Goal: Find contact information: Find contact information

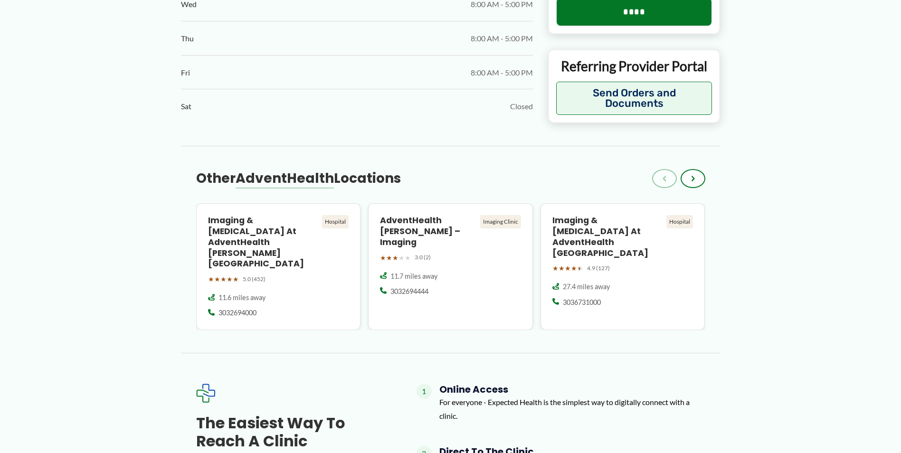
scroll to position [665, 0]
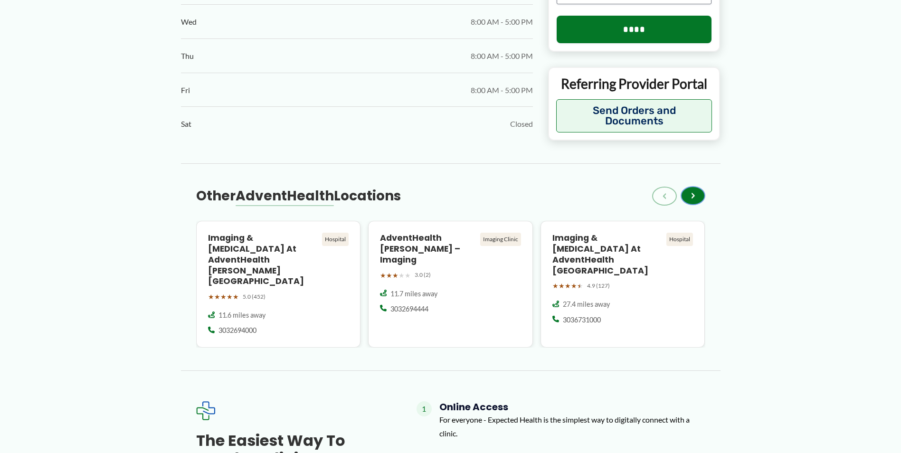
click at [692, 201] on span "›" at bounding box center [693, 195] width 4 height 11
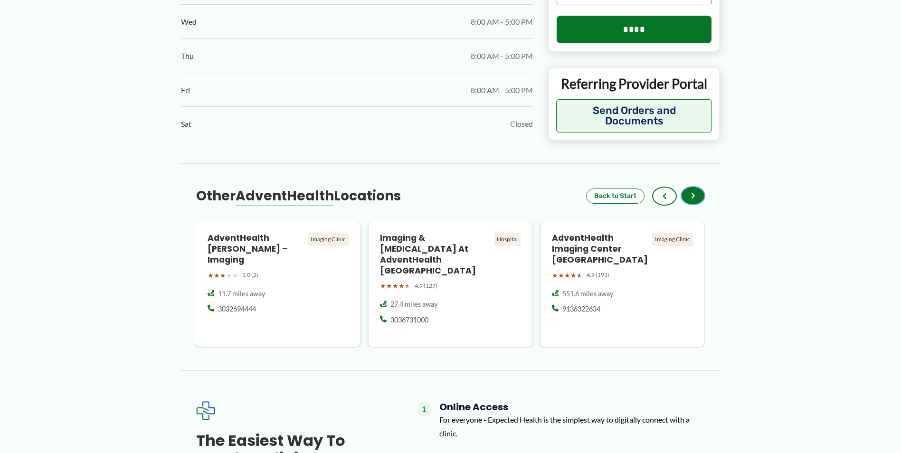
click at [692, 201] on span "›" at bounding box center [693, 195] width 4 height 11
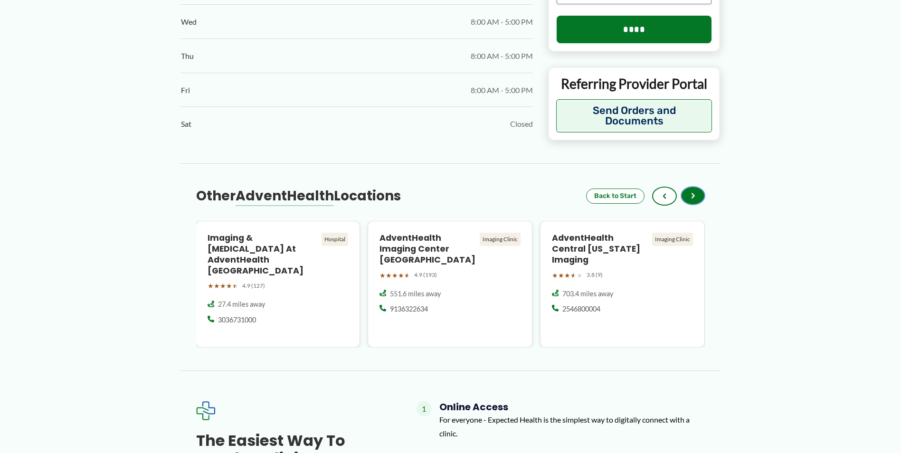
click at [692, 201] on span "›" at bounding box center [693, 195] width 4 height 11
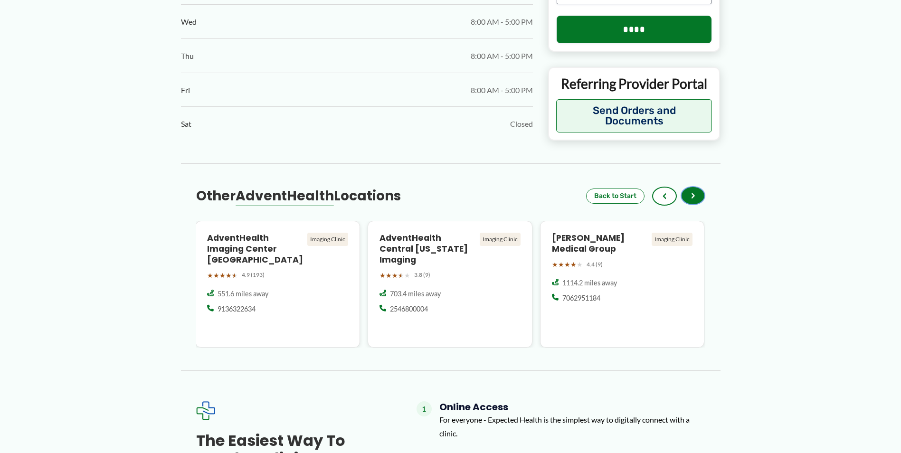
click at [692, 201] on span "›" at bounding box center [693, 195] width 4 height 11
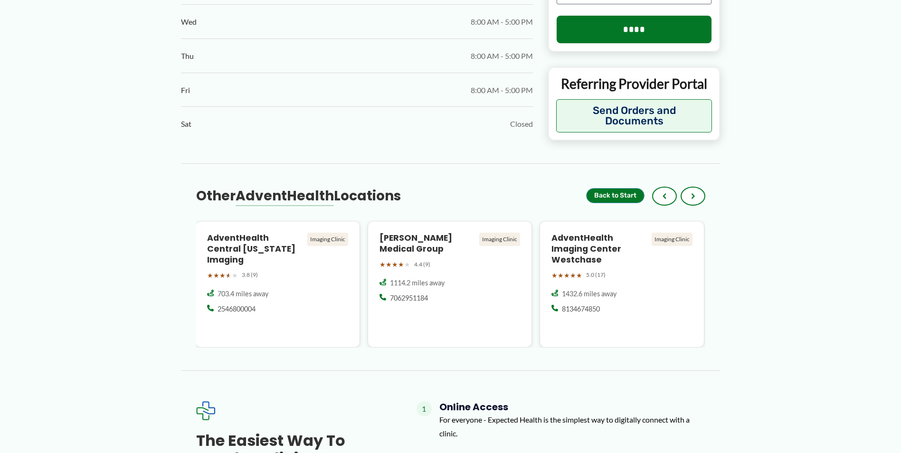
click at [622, 203] on button "Back to Start" at bounding box center [615, 195] width 58 height 15
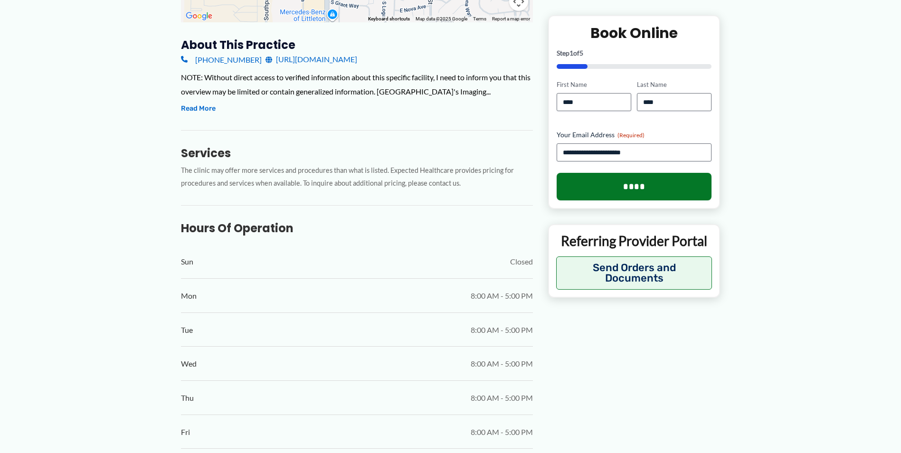
scroll to position [238, 0]
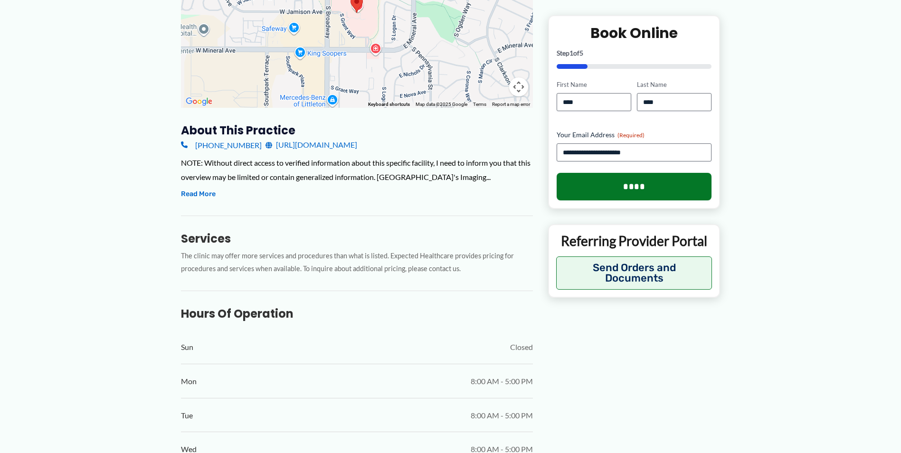
click at [357, 143] on link "[URL][DOMAIN_NAME]" at bounding box center [312, 145] width 92 height 14
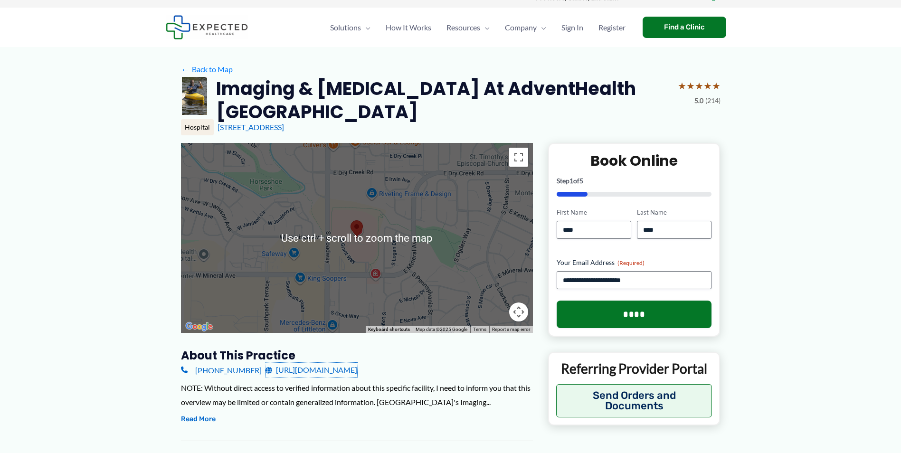
scroll to position [0, 0]
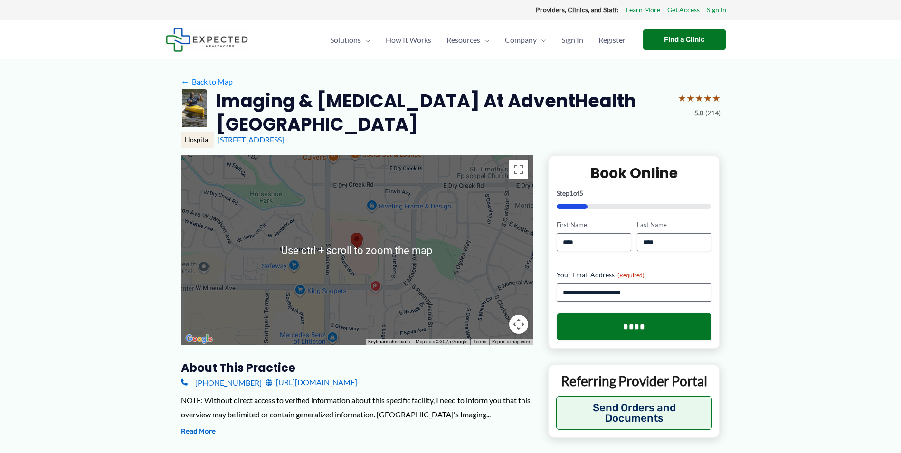
click at [271, 139] on link "[STREET_ADDRESS]" at bounding box center [251, 139] width 67 height 9
